Goal: Task Accomplishment & Management: Use online tool/utility

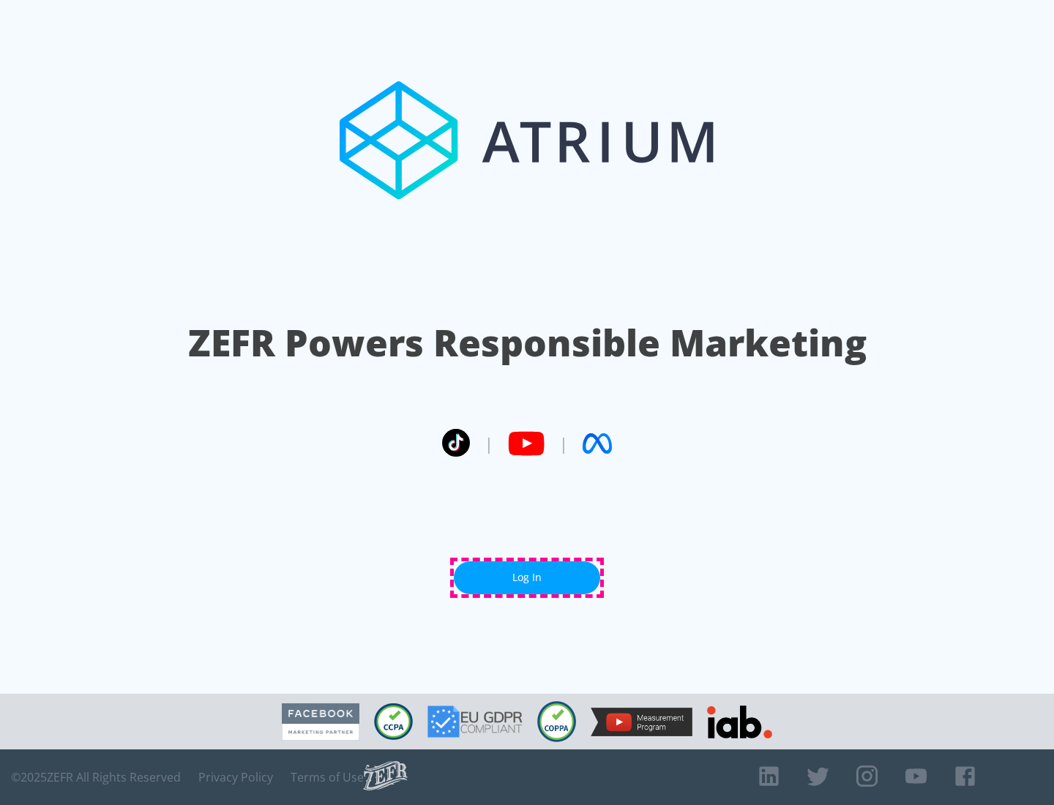
click at [527, 578] on link "Log In" at bounding box center [527, 577] width 146 height 33
